Goal: Find specific page/section: Find specific page/section

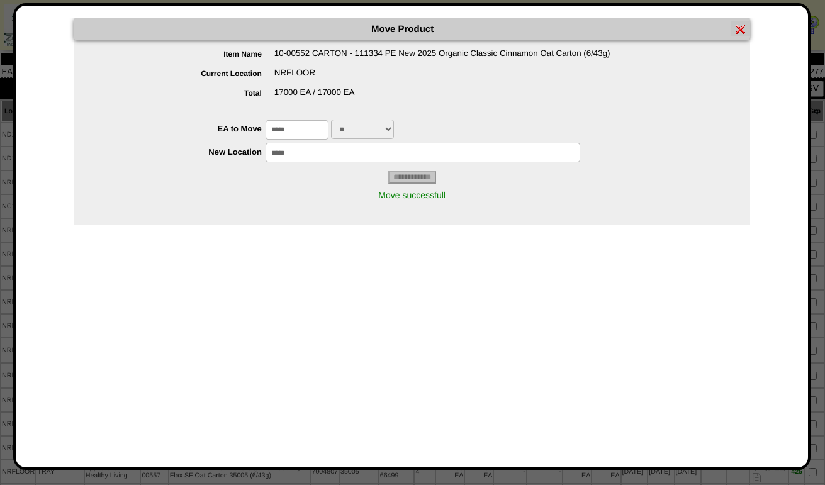
scroll to position [37, 0]
click at [743, 26] on img at bounding box center [740, 29] width 10 height 10
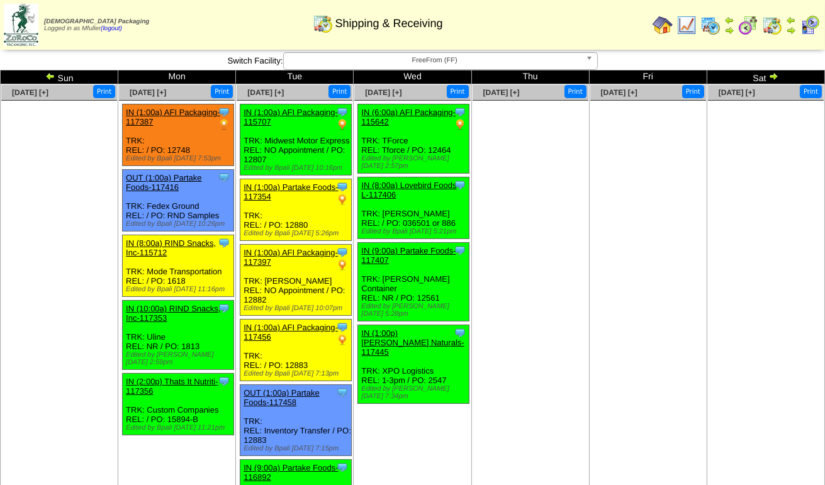
click at [382, 59] on span "FreeFrom (FF)" at bounding box center [435, 60] width 292 height 15
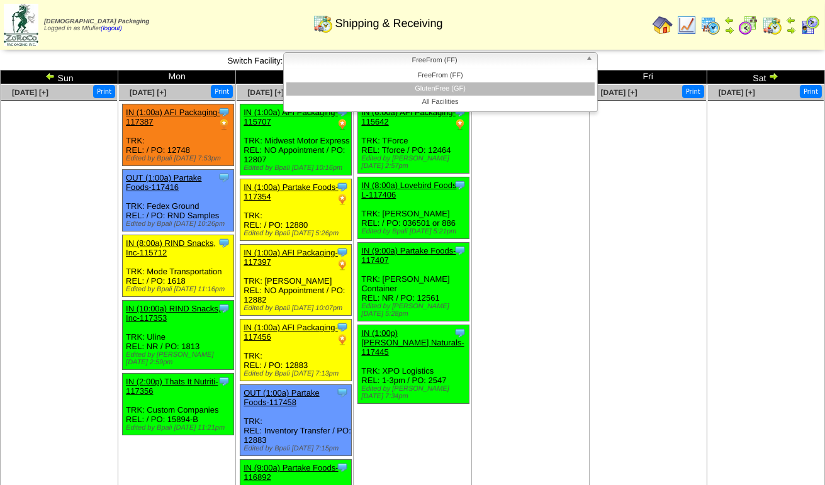
click at [394, 91] on li "GlutenFree (GF)" at bounding box center [440, 88] width 308 height 13
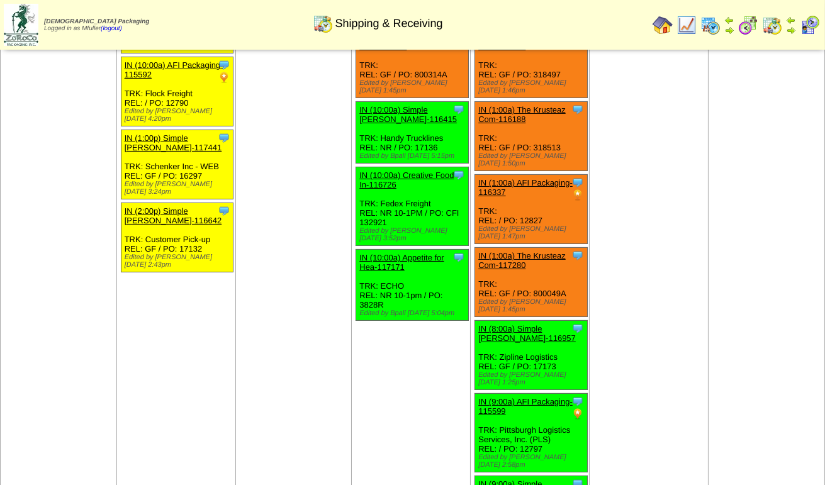
scroll to position [377, 0]
